Goal: Information Seeking & Learning: Learn about a topic

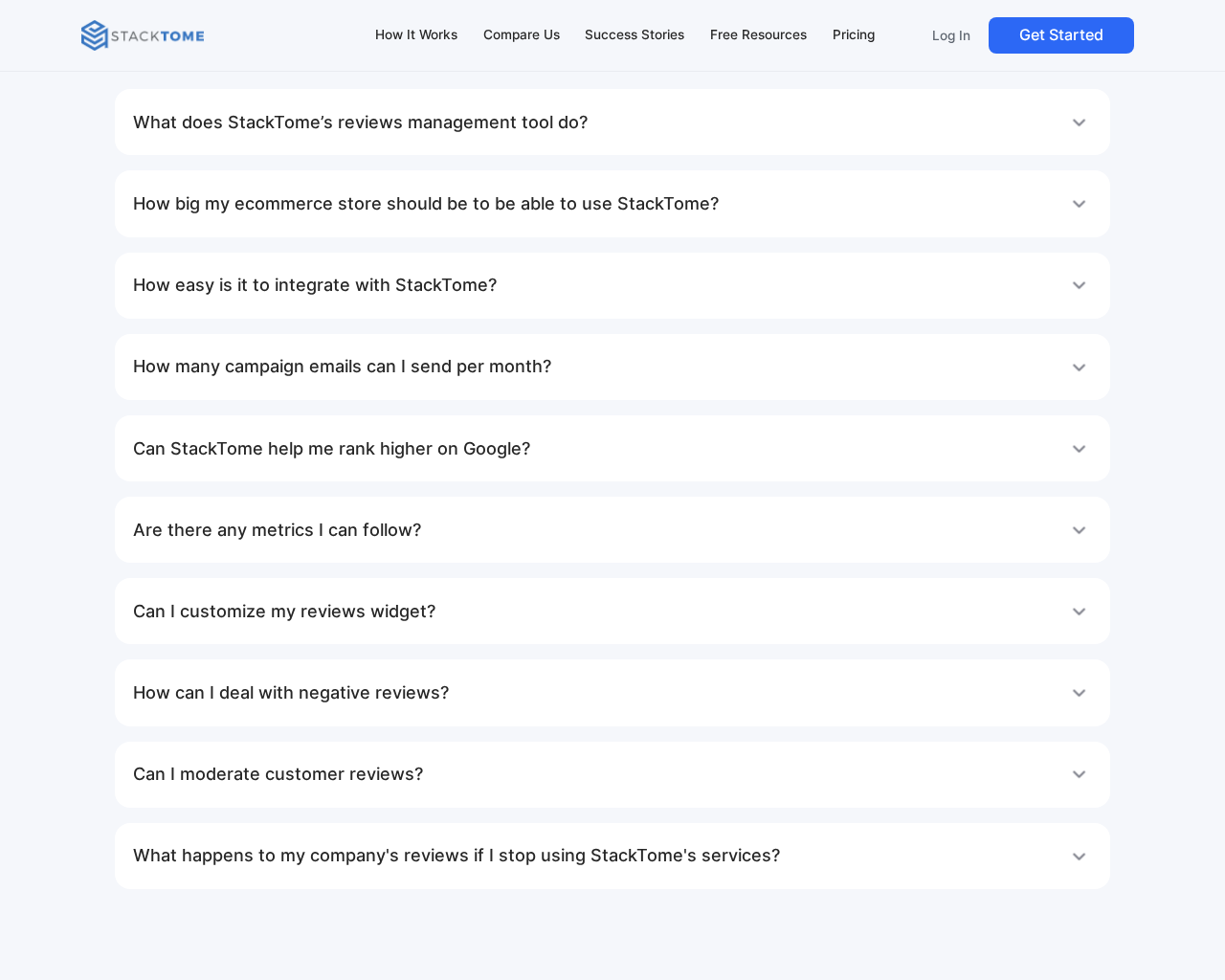
scroll to position [10007, 0]
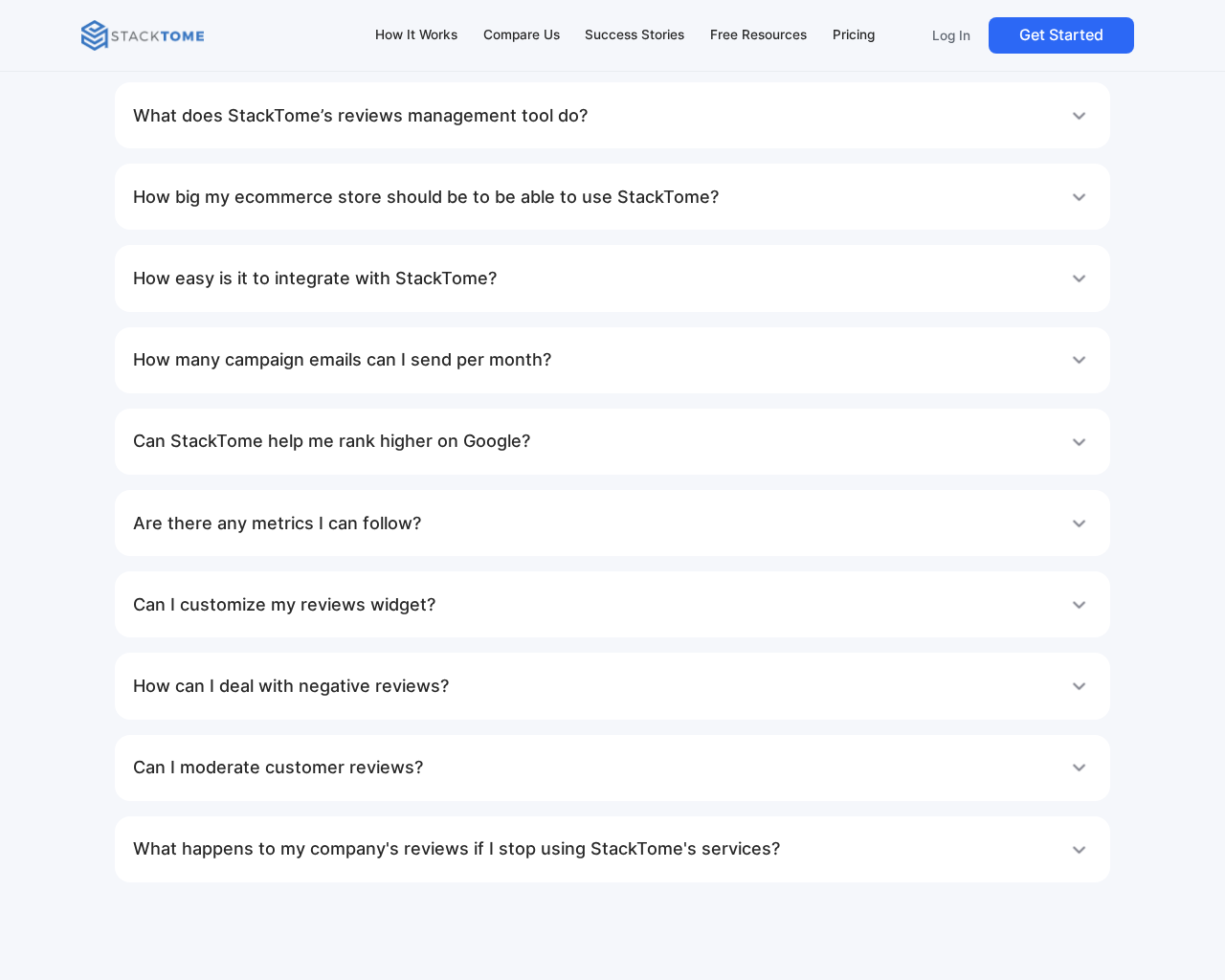
scroll to position [8565, 0]
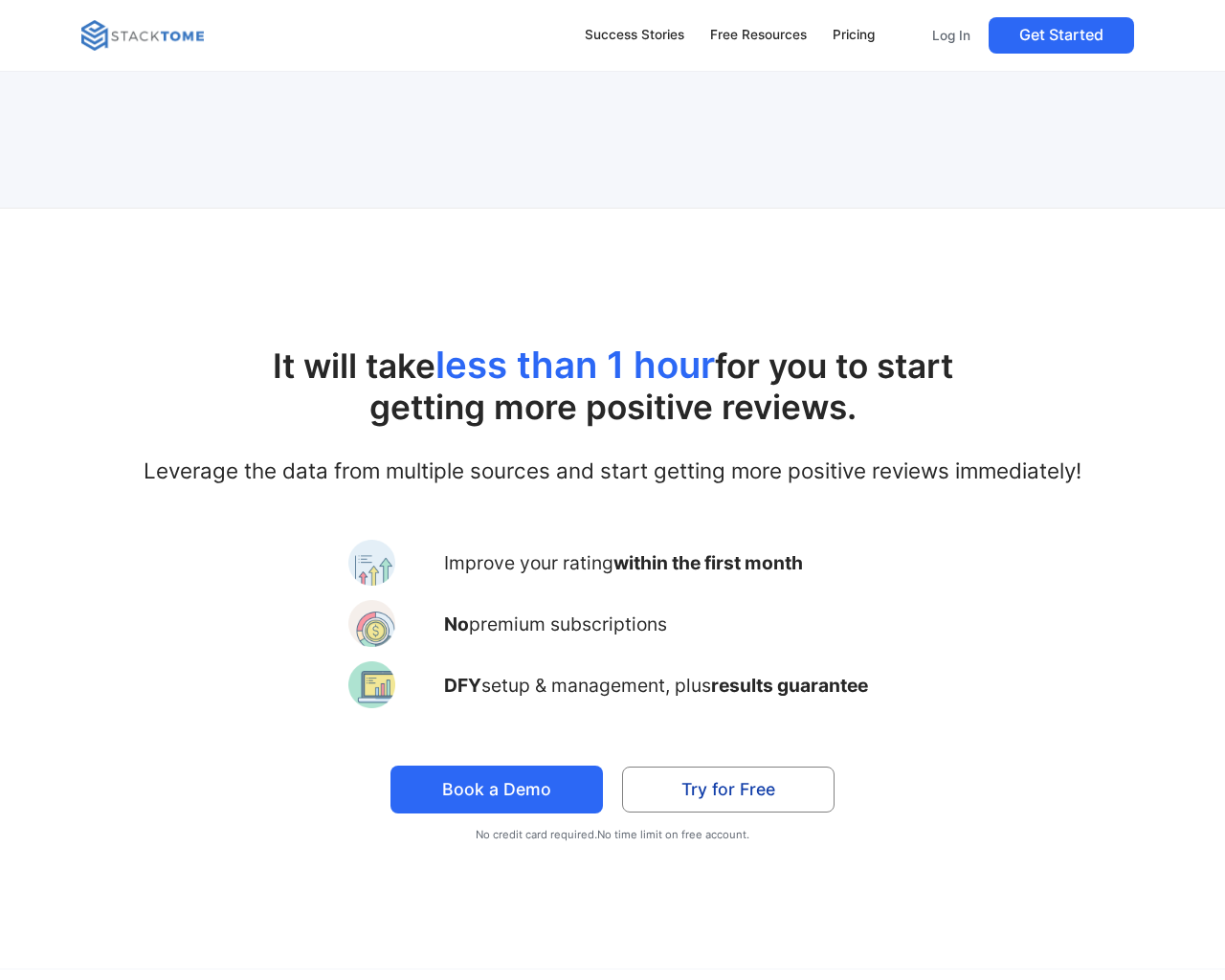
scroll to position [3725, 0]
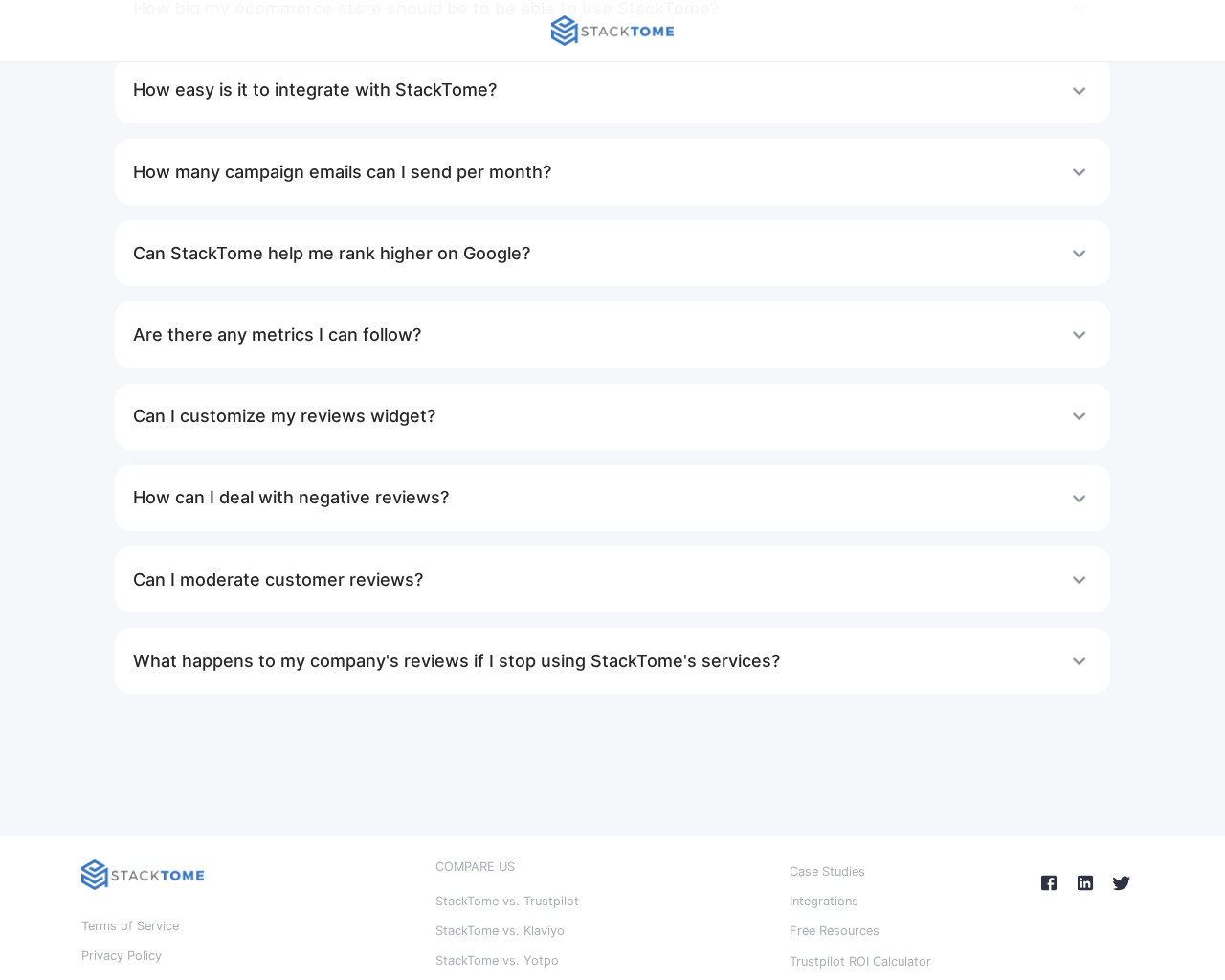
scroll to position [2634, 0]
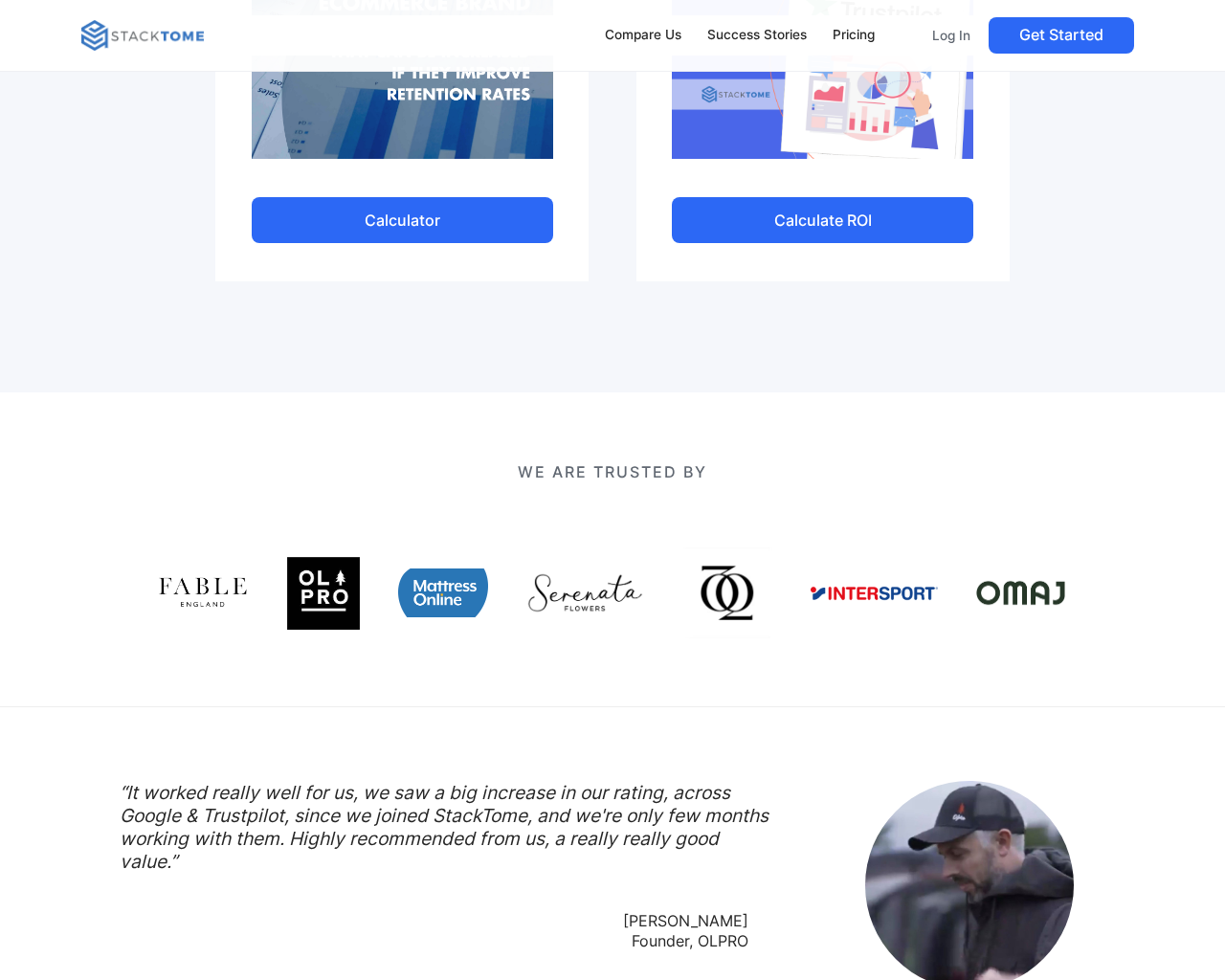
scroll to position [1426, 0]
